Goal: Navigation & Orientation: Find specific page/section

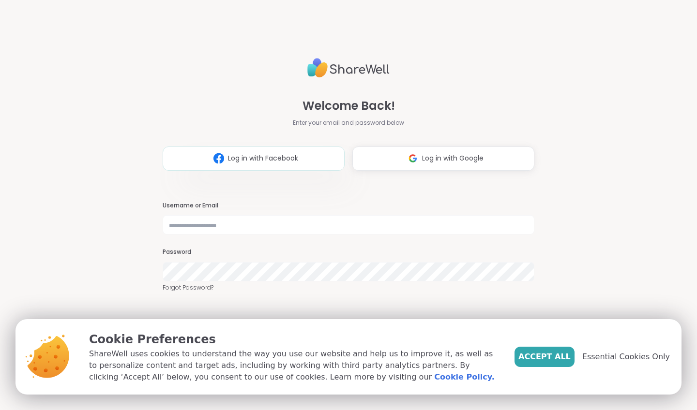
click at [287, 161] on span "Log in with Facebook" at bounding box center [263, 158] width 70 height 10
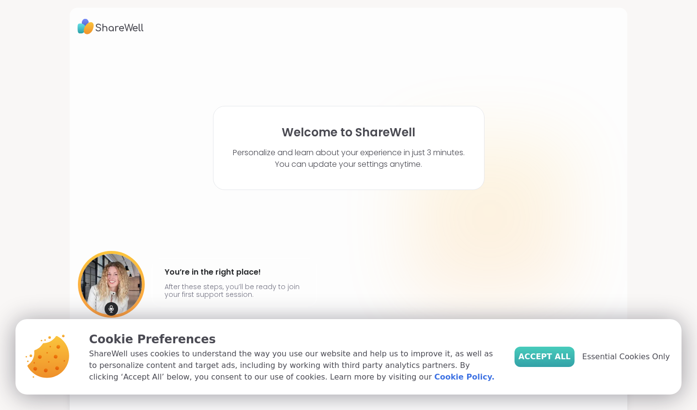
click at [551, 359] on span "Accept All" at bounding box center [544, 357] width 52 height 12
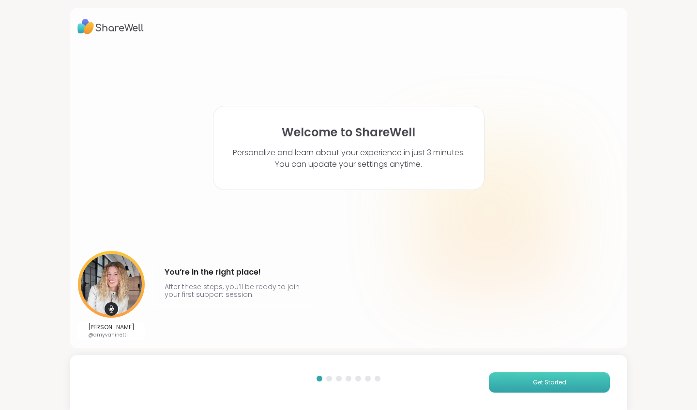
click at [537, 382] on span "Get Started" at bounding box center [549, 382] width 33 height 9
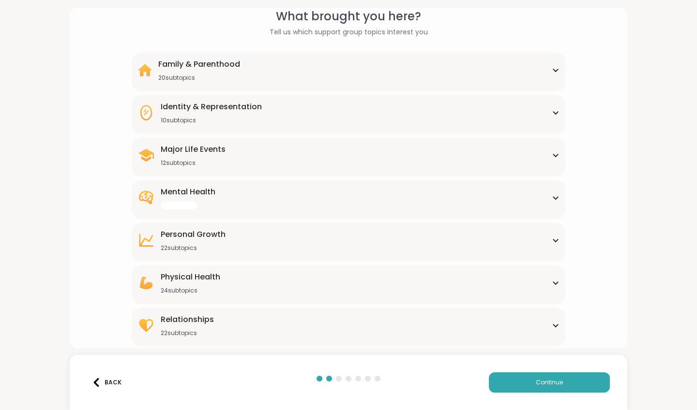
click at [519, 74] on div "Family & Parenthood 20 subtopics" at bounding box center [348, 70] width 422 height 23
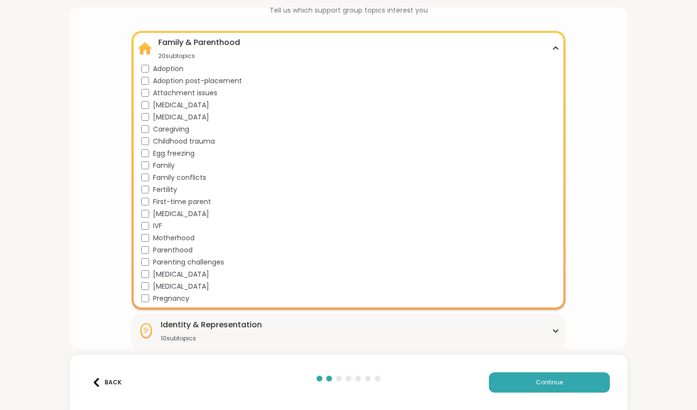
scroll to position [70, 0]
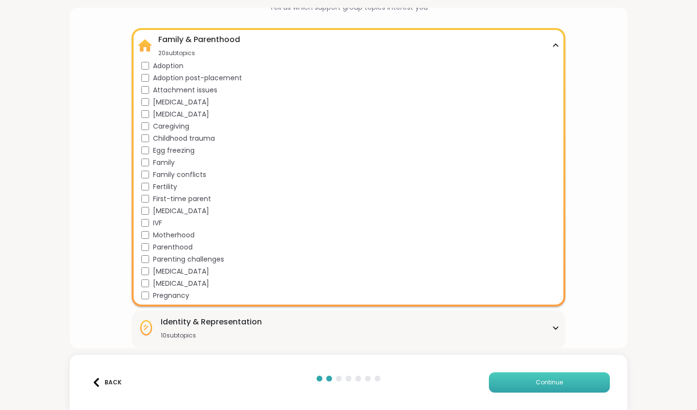
click at [541, 387] on button "Continue" at bounding box center [549, 383] width 121 height 20
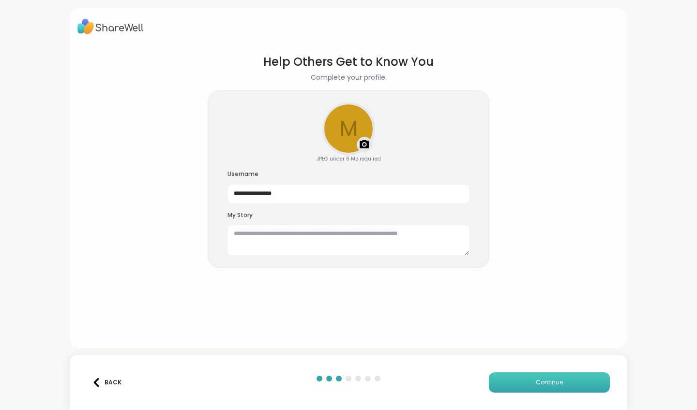
scroll to position [0, 0]
click at [541, 387] on button "Continue" at bounding box center [549, 383] width 121 height 20
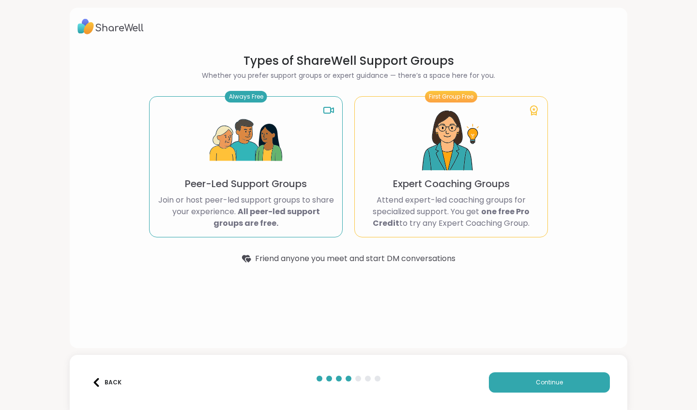
click at [305, 157] on div "Always Free Peer-Led Support Groups Join or host peer-led support groups to sha…" at bounding box center [246, 166] width 194 height 141
click at [567, 382] on button "Continue" at bounding box center [549, 383] width 121 height 20
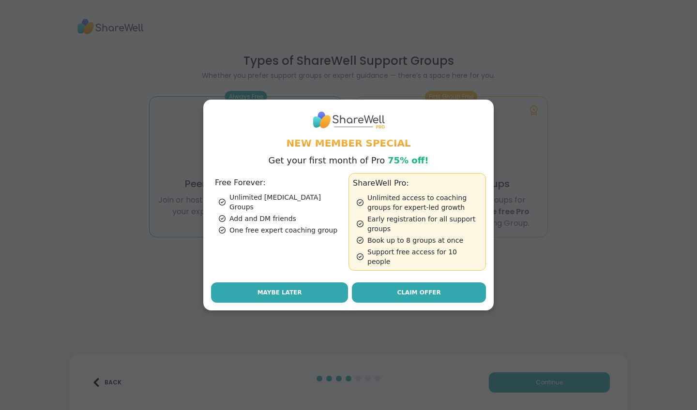
click at [268, 288] on span "Maybe Later" at bounding box center [279, 292] width 45 height 9
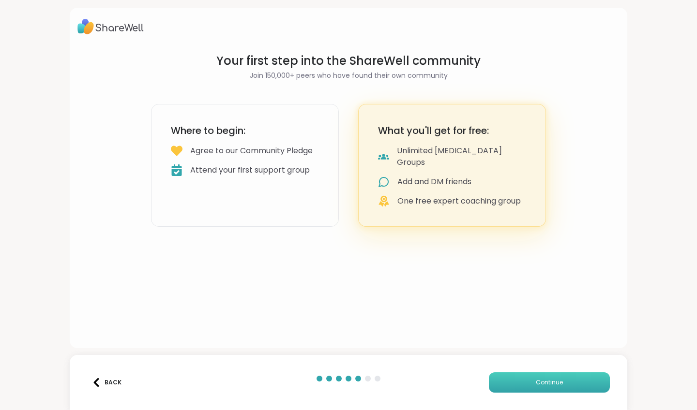
click at [526, 385] on button "Continue" at bounding box center [549, 383] width 121 height 20
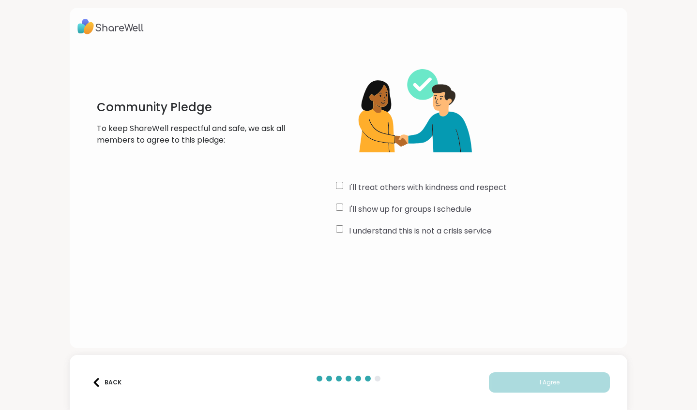
click at [339, 190] on div "I'll treat others with kindness and respect" at bounding box center [478, 188] width 284 height 12
click at [540, 384] on span "I Agree" at bounding box center [550, 382] width 20 height 9
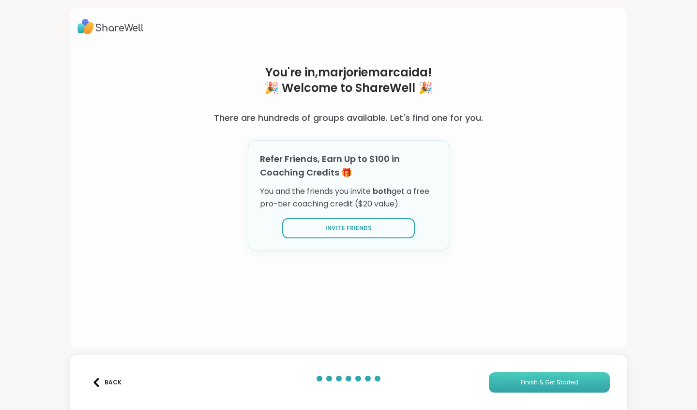
click at [540, 384] on span "Finish & Get Started" at bounding box center [550, 382] width 58 height 9
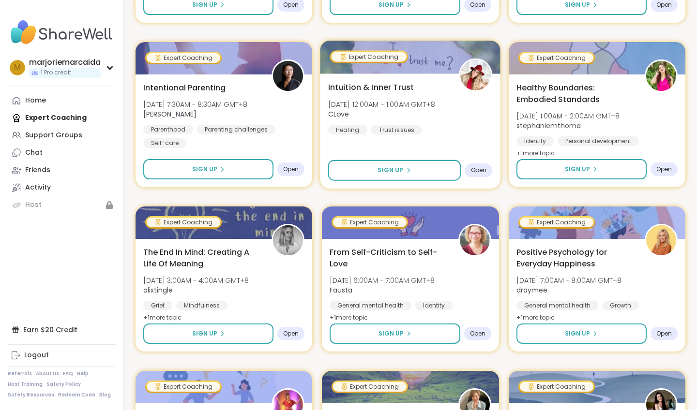
scroll to position [315, 0]
